Goal: Task Accomplishment & Management: Manage account settings

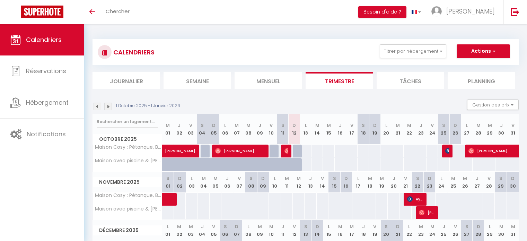
select select
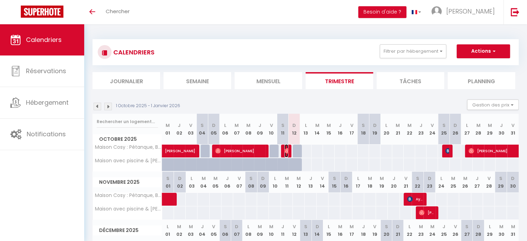
click at [284, 149] on img at bounding box center [287, 151] width 6 height 6
select select "OK"
select select "0"
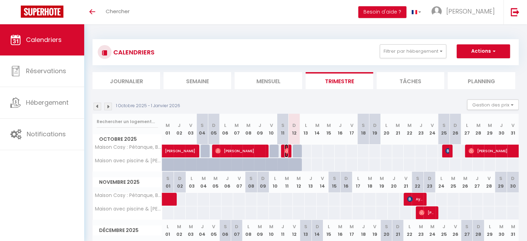
select select "1"
select select
select select "27655"
select select "33972"
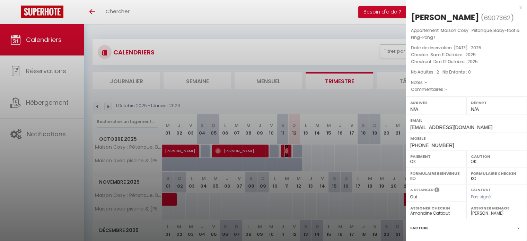
scroll to position [53, 0]
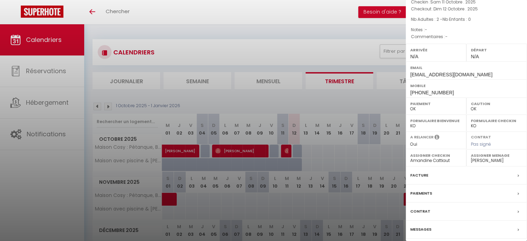
click at [421, 222] on div "Messages" at bounding box center [465, 229] width 121 height 18
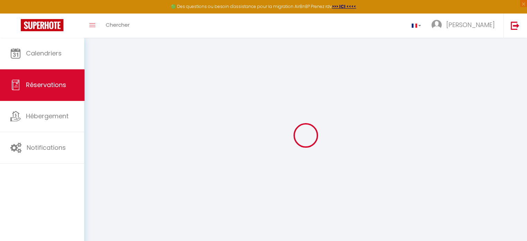
select select
checkbox input "false"
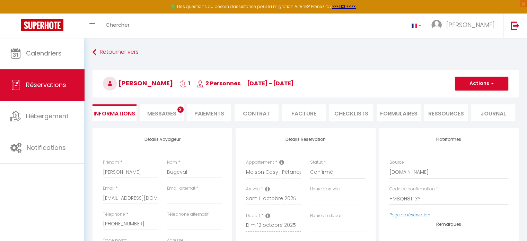
select select
checkbox input "false"
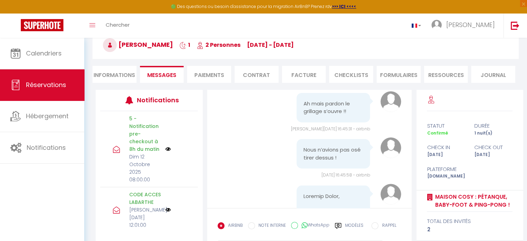
scroll to position [7788, 0]
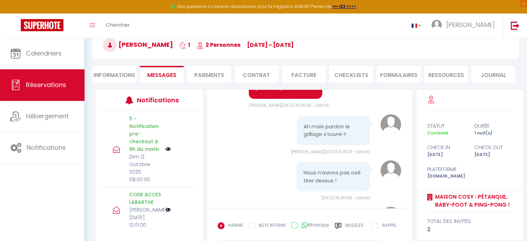
click at [414, 102] on div "We may analyze messages for safety, support, product enhancement, or other purp…" at bounding box center [310, 179] width 214 height 179
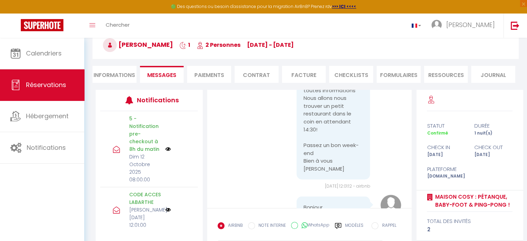
scroll to position [6547, 0]
